Goal: Book appointment/travel/reservation

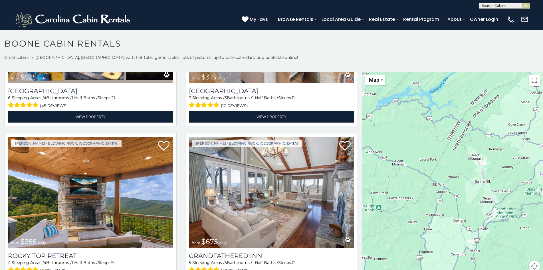
scroll to position [6, 0]
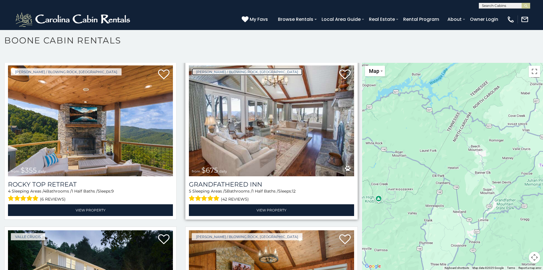
click at [195, 69] on link "[PERSON_NAME] / Blowing Rock, [GEOGRAPHIC_DATA]" at bounding box center [247, 71] width 111 height 7
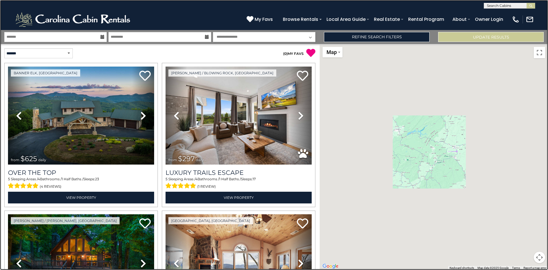
click at [98, 102] on link at bounding box center [274, 135] width 548 height 270
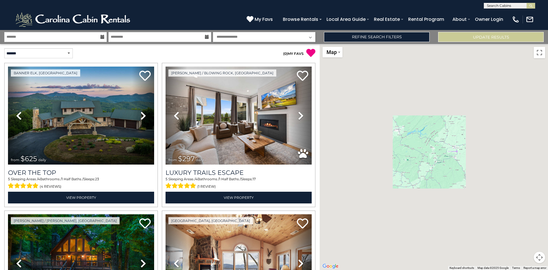
scroll to position [315, 0]
